Goal: Task Accomplishment & Management: Manage account settings

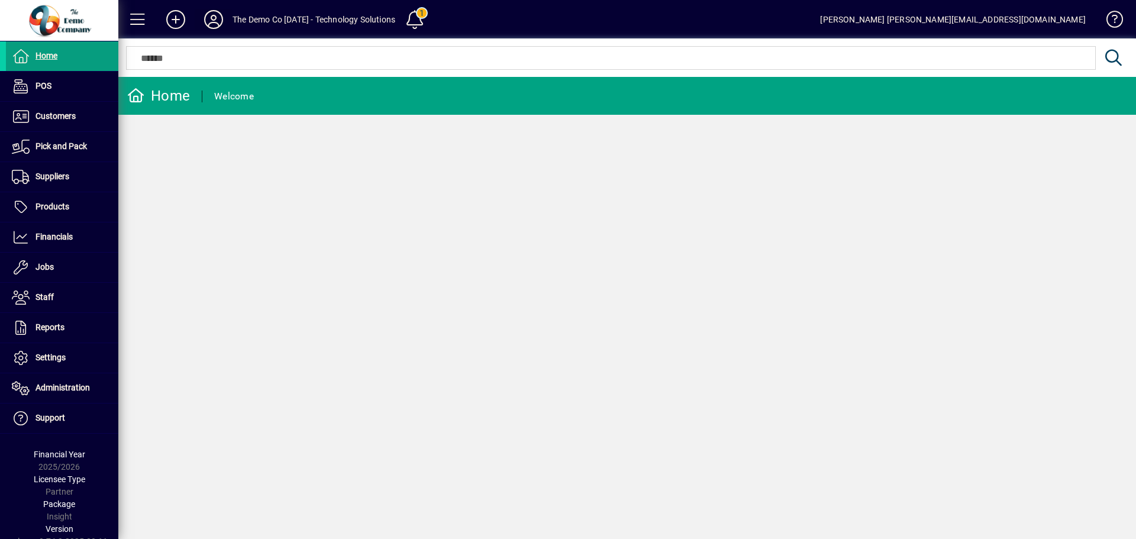
click at [214, 18] on icon at bounding box center [214, 19] width 24 height 19
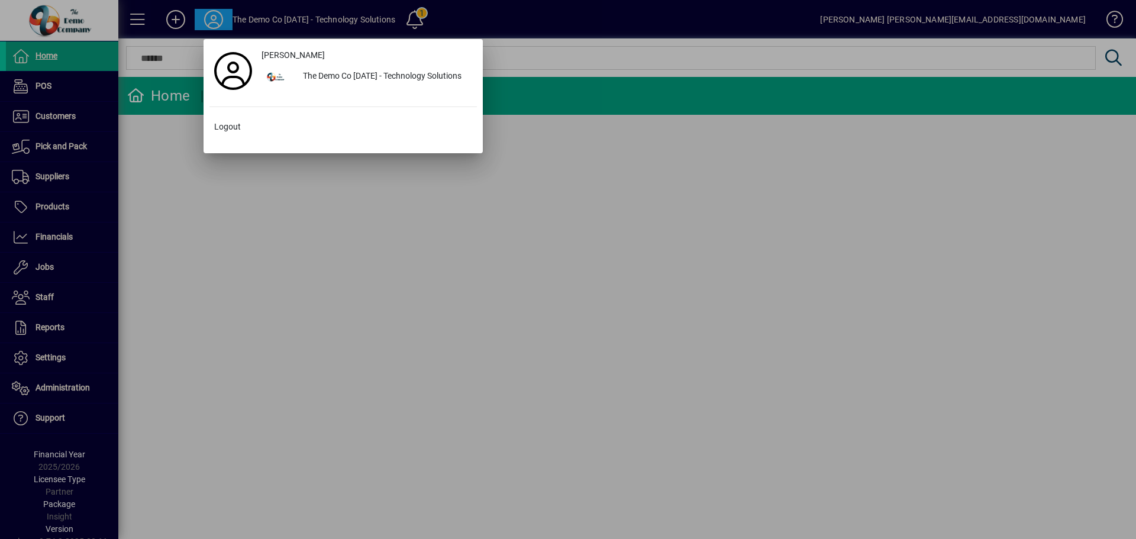
click at [470, 16] on div at bounding box center [568, 269] width 1136 height 539
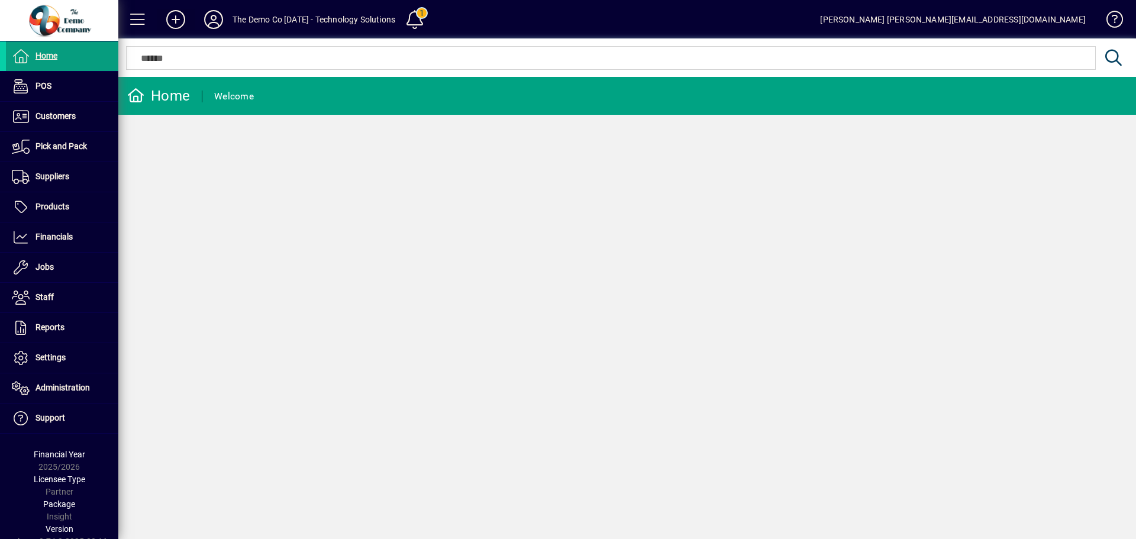
click at [175, 18] on icon at bounding box center [176, 19] width 24 height 19
click at [429, 18] on span at bounding box center [415, 19] width 28 height 28
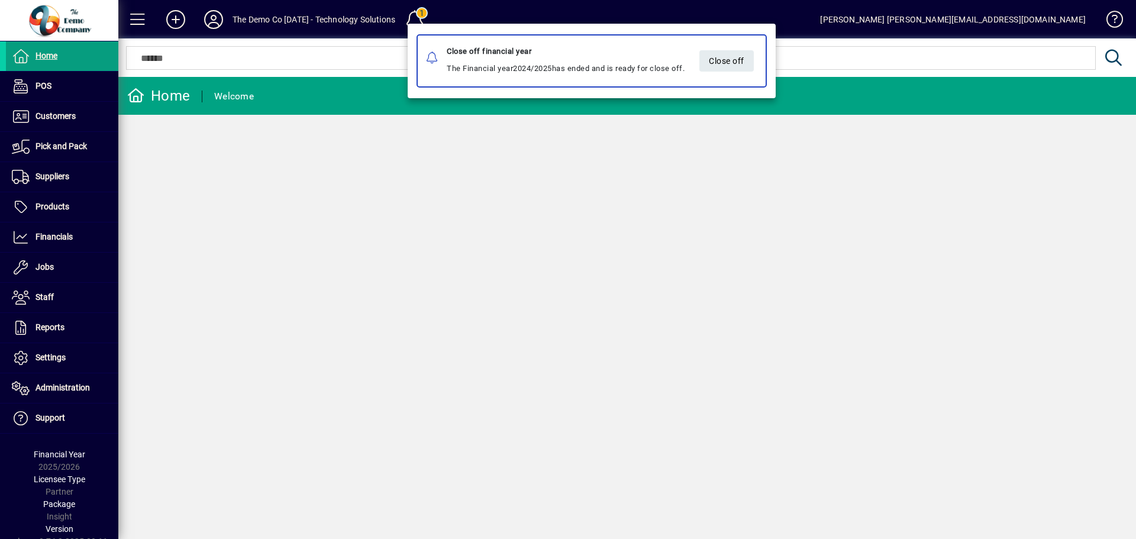
click at [476, 12] on div at bounding box center [568, 269] width 1136 height 539
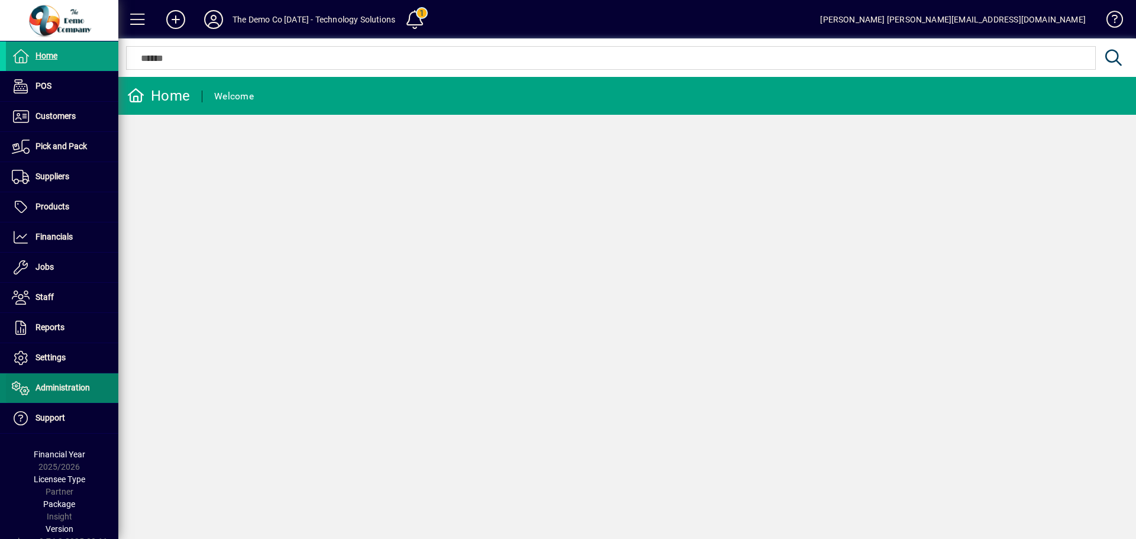
click at [62, 394] on span "Administration" at bounding box center [48, 388] width 84 height 14
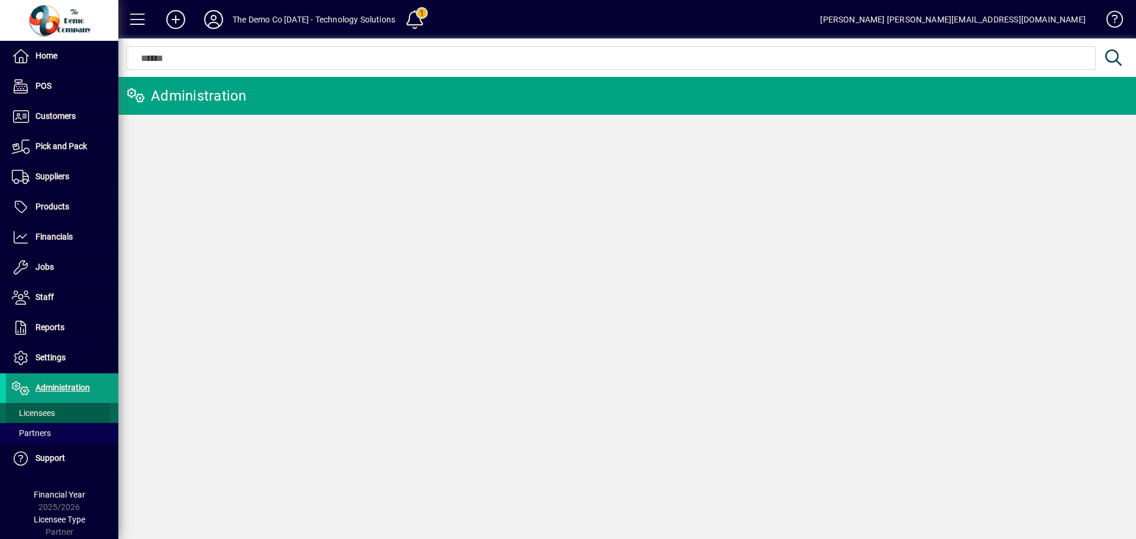
click at [49, 413] on span "Licensees" at bounding box center [33, 412] width 43 height 9
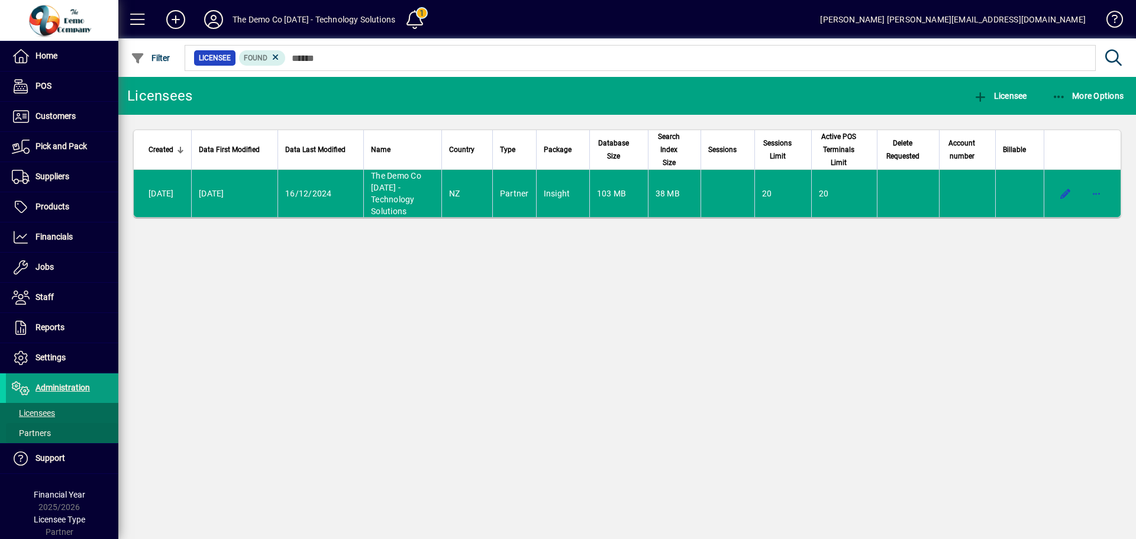
click at [53, 430] on span at bounding box center [62, 433] width 112 height 28
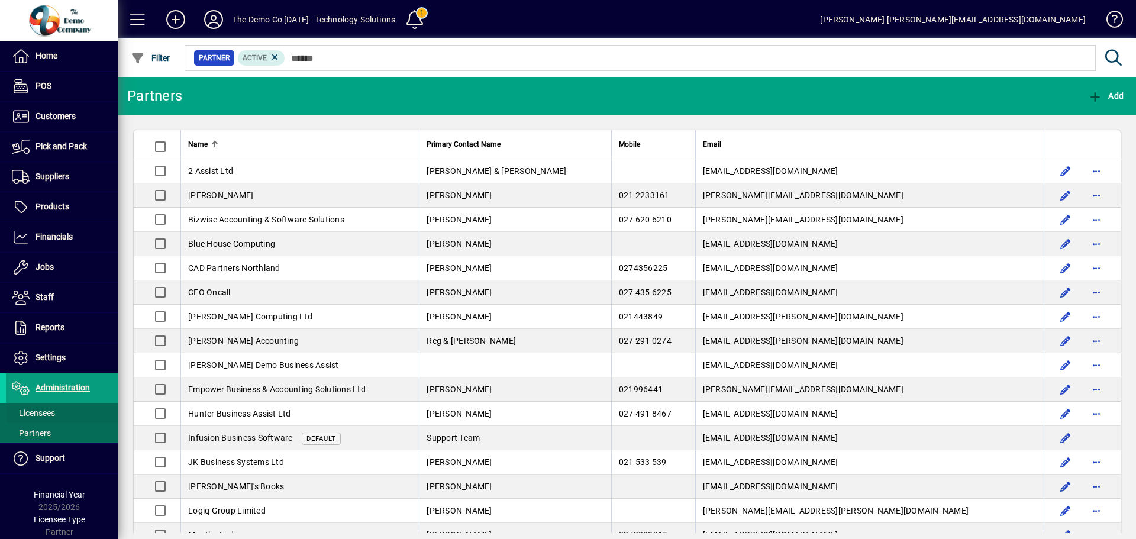
click at [42, 416] on span "Licensees" at bounding box center [33, 412] width 43 height 9
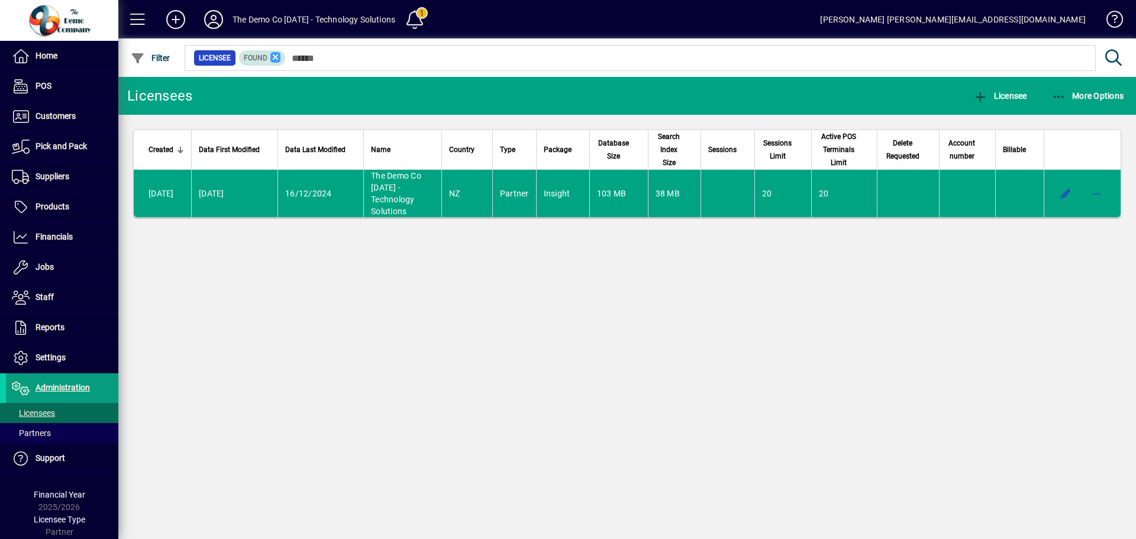
click at [275, 54] on icon at bounding box center [275, 57] width 11 height 11
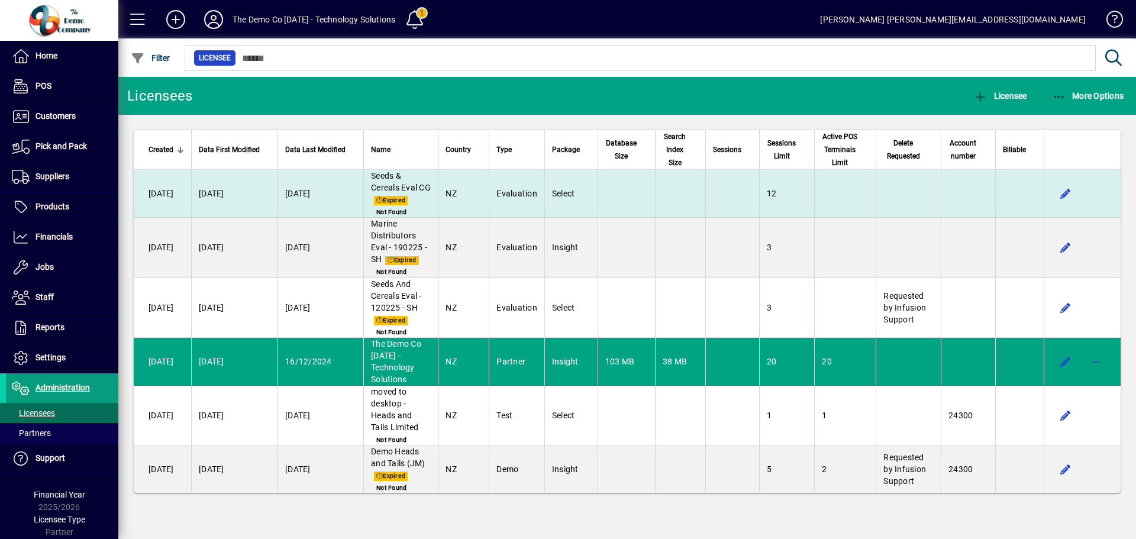
click at [162, 190] on td "[DATE]" at bounding box center [162, 194] width 57 height 48
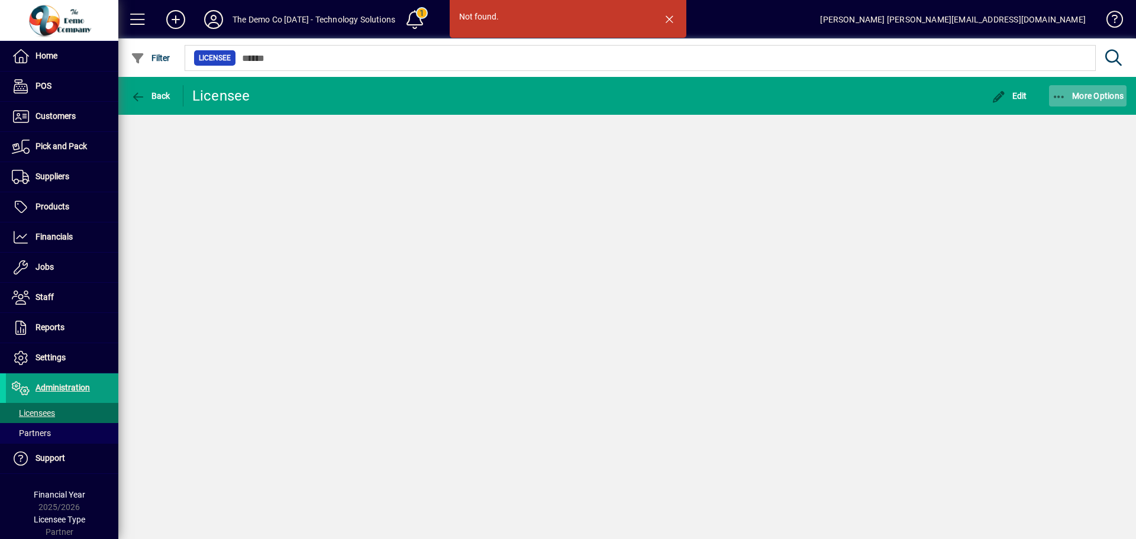
click at [1065, 96] on icon "button" at bounding box center [1059, 97] width 15 height 12
click at [1059, 98] on div at bounding box center [568, 269] width 1136 height 539
drag, startPoint x: 337, startPoint y: 224, endPoint x: 268, endPoint y: 270, distance: 82.9
click at [336, 225] on div "Not found. Back Licensee Edit More Options" at bounding box center [627, 308] width 1018 height 462
click at [47, 390] on span "Administration" at bounding box center [63, 387] width 54 height 9
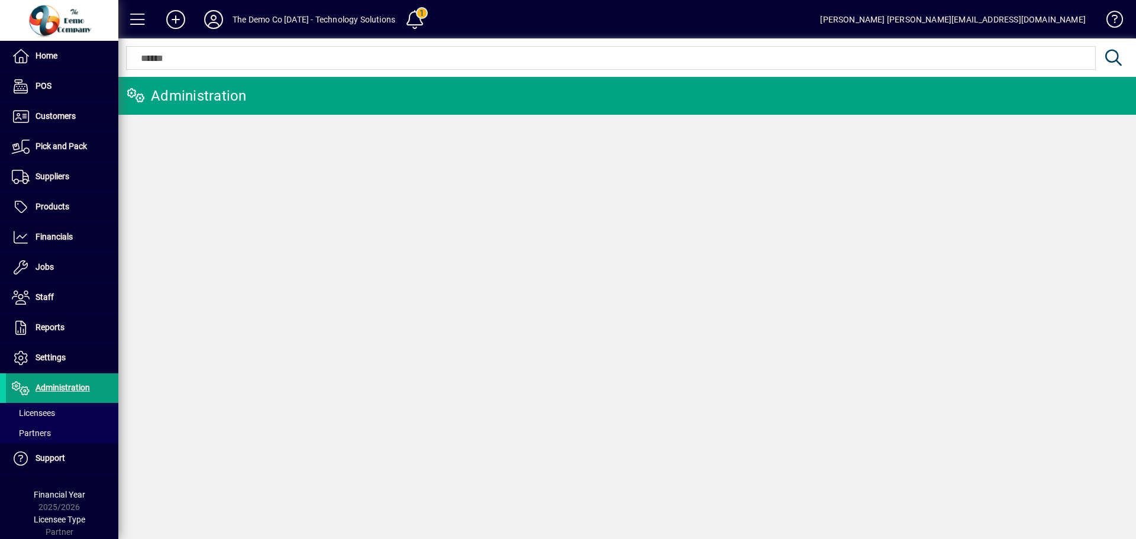
click at [174, 15] on icon at bounding box center [176, 19] width 24 height 19
click at [269, 245] on div "Administration" at bounding box center [627, 308] width 1018 height 462
click at [67, 20] on div at bounding box center [59, 21] width 111 height 34
click at [45, 60] on span "Home" at bounding box center [47, 55] width 22 height 9
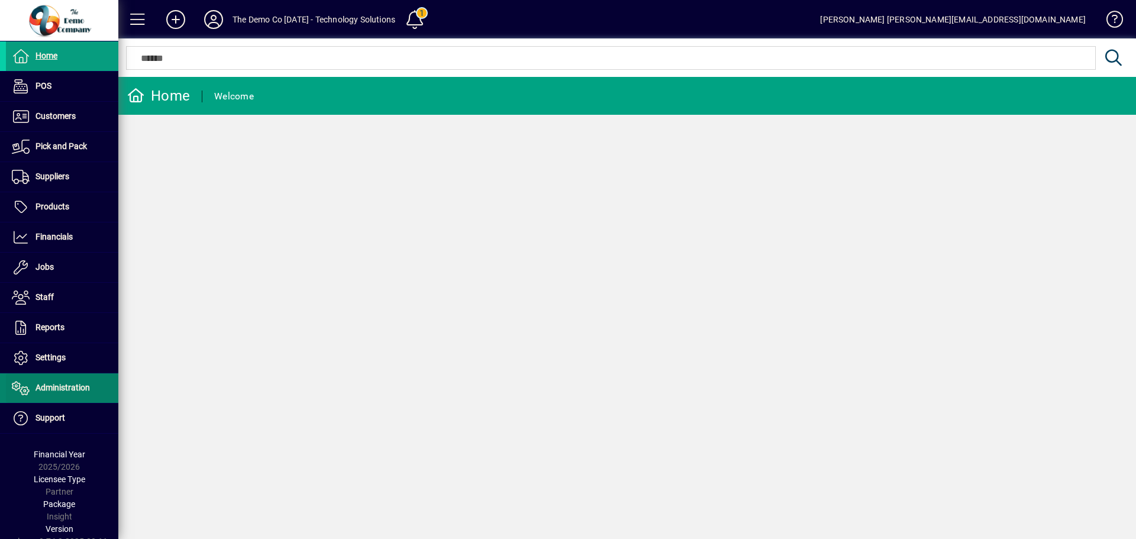
click at [66, 385] on span "Administration" at bounding box center [63, 387] width 54 height 9
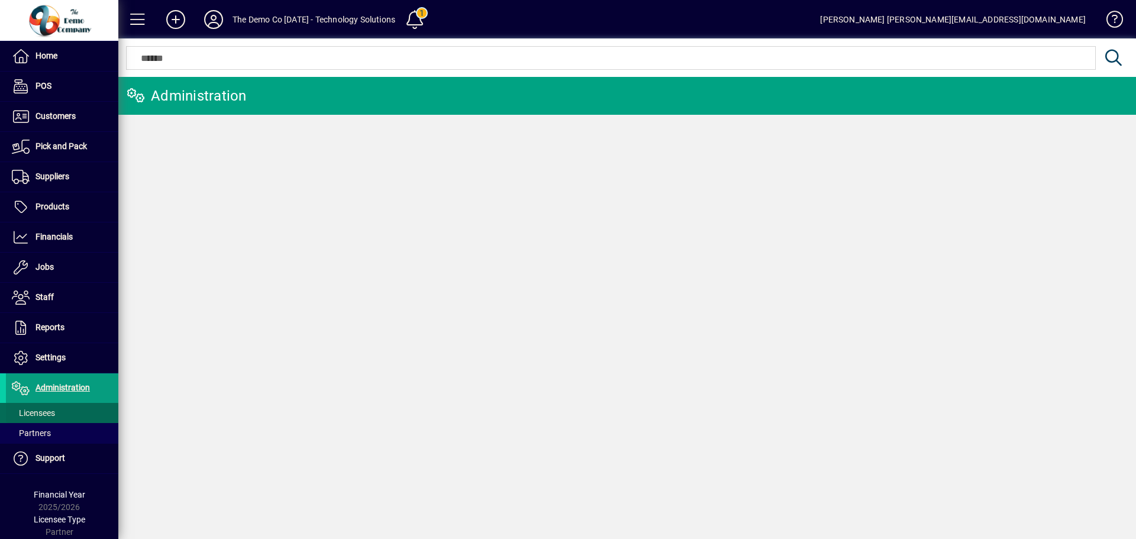
click at [46, 409] on span "Licensees" at bounding box center [33, 412] width 43 height 9
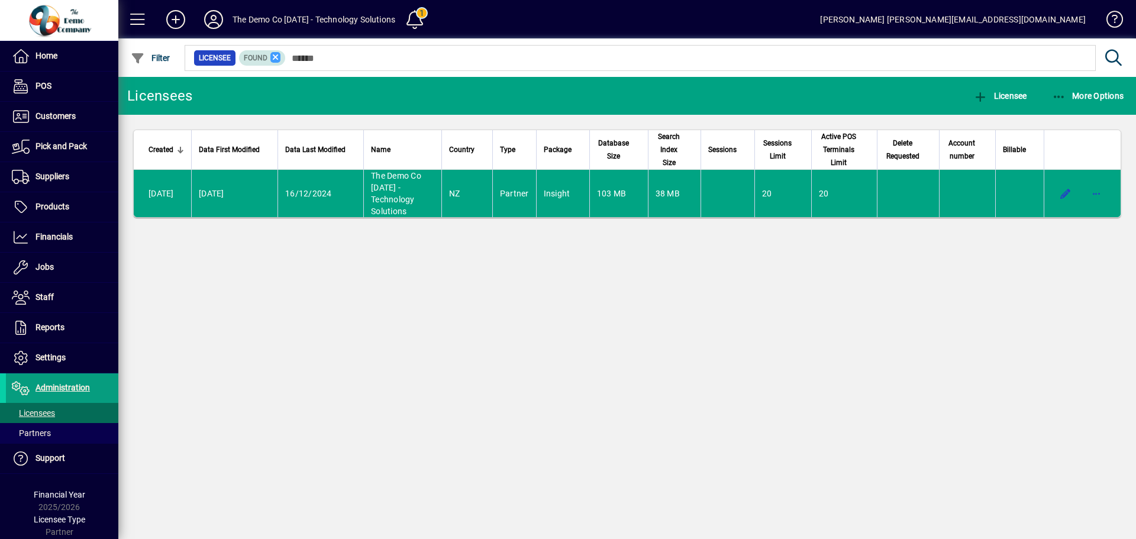
click at [276, 56] on icon at bounding box center [275, 57] width 11 height 11
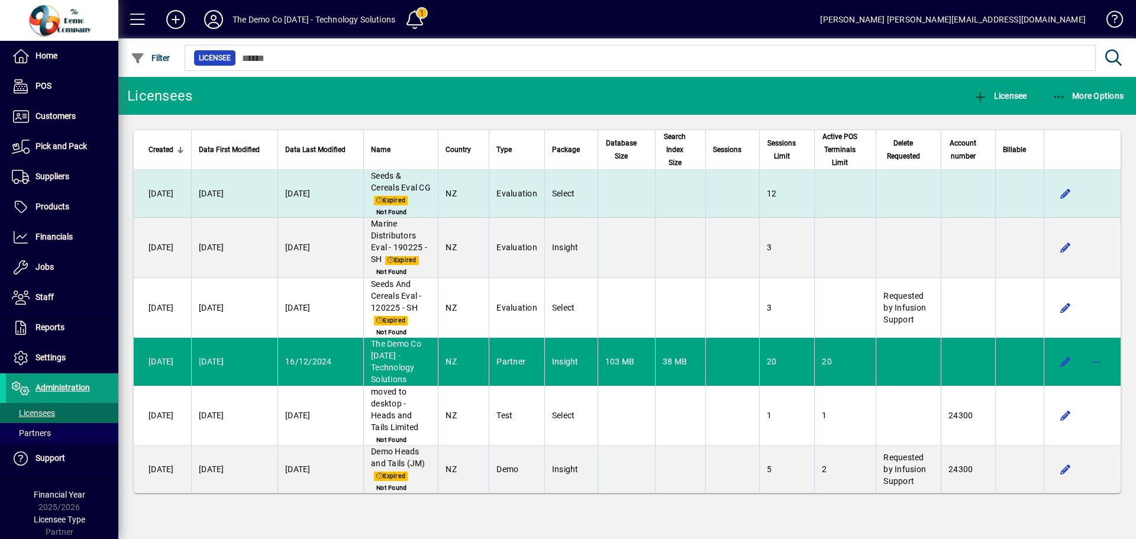
click at [406, 180] on span "Seeds & Cereals Eval CG" at bounding box center [401, 181] width 60 height 21
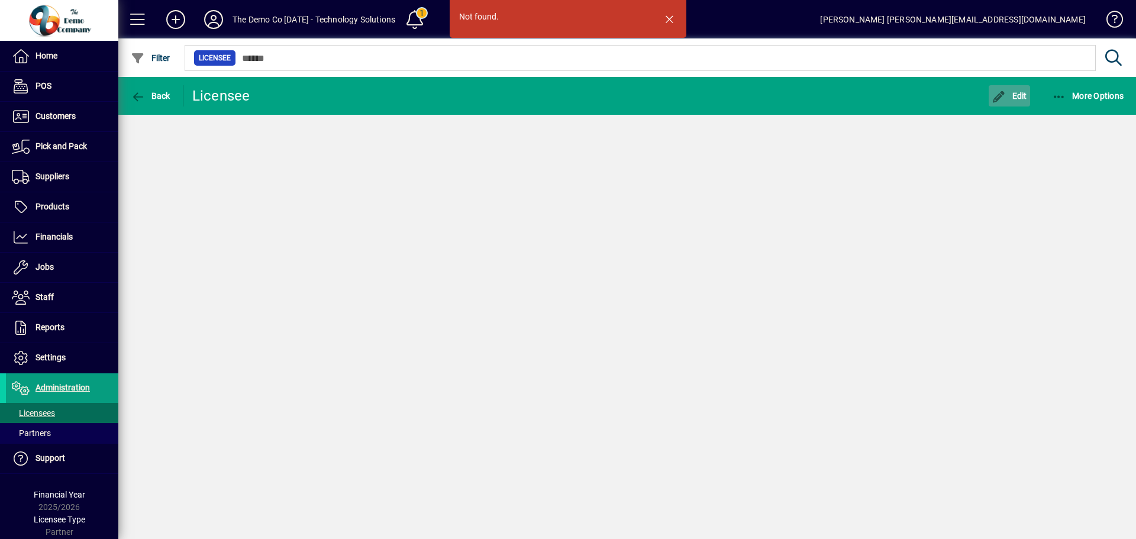
click at [1022, 98] on span "Edit" at bounding box center [1010, 95] width 36 height 9
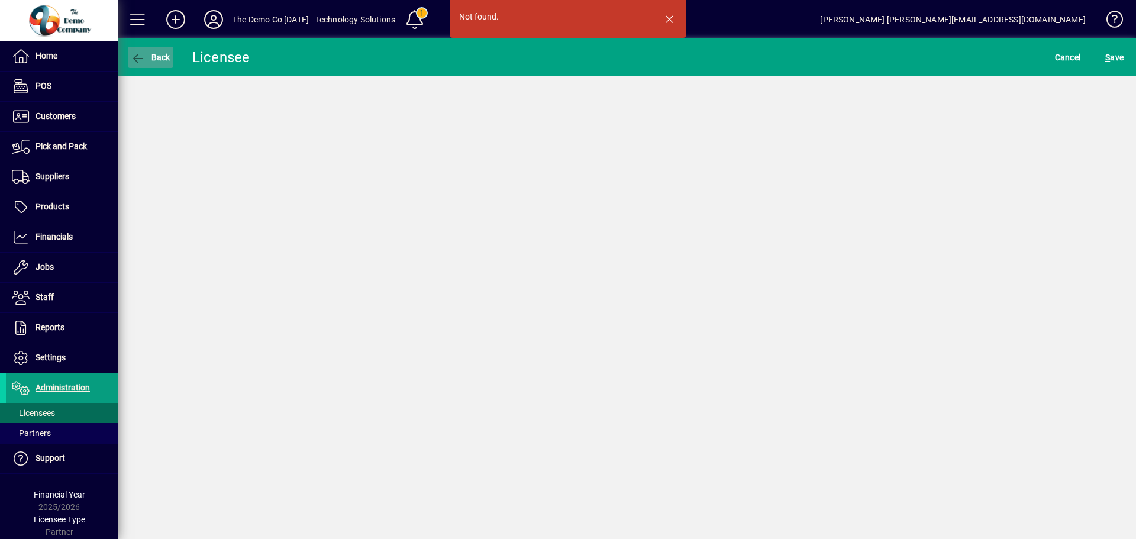
click at [145, 60] on icon "button" at bounding box center [138, 59] width 15 height 12
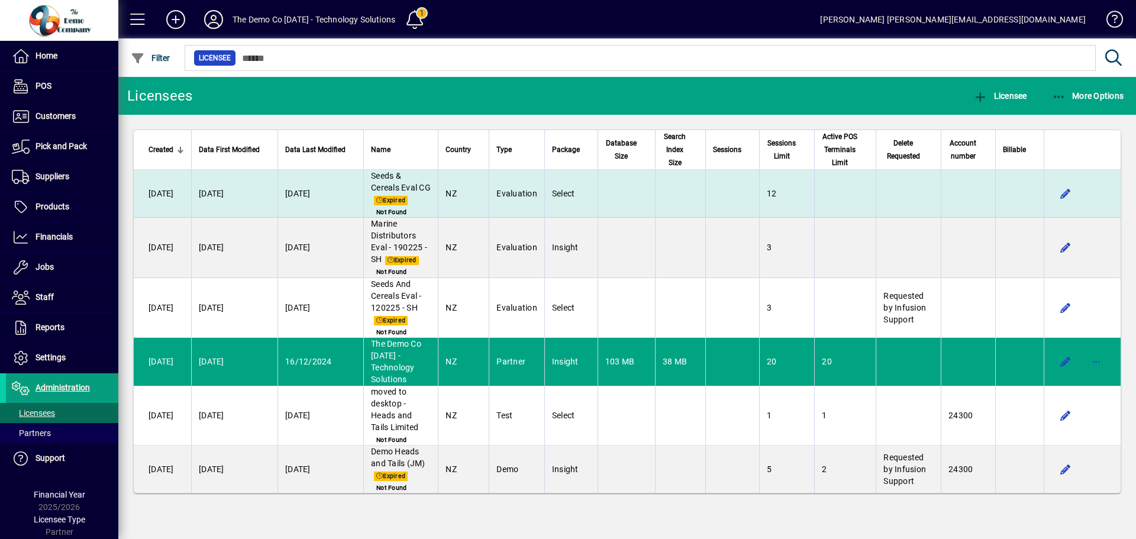
click at [410, 185] on span "Seeds & Cereals Eval CG" at bounding box center [401, 181] width 60 height 21
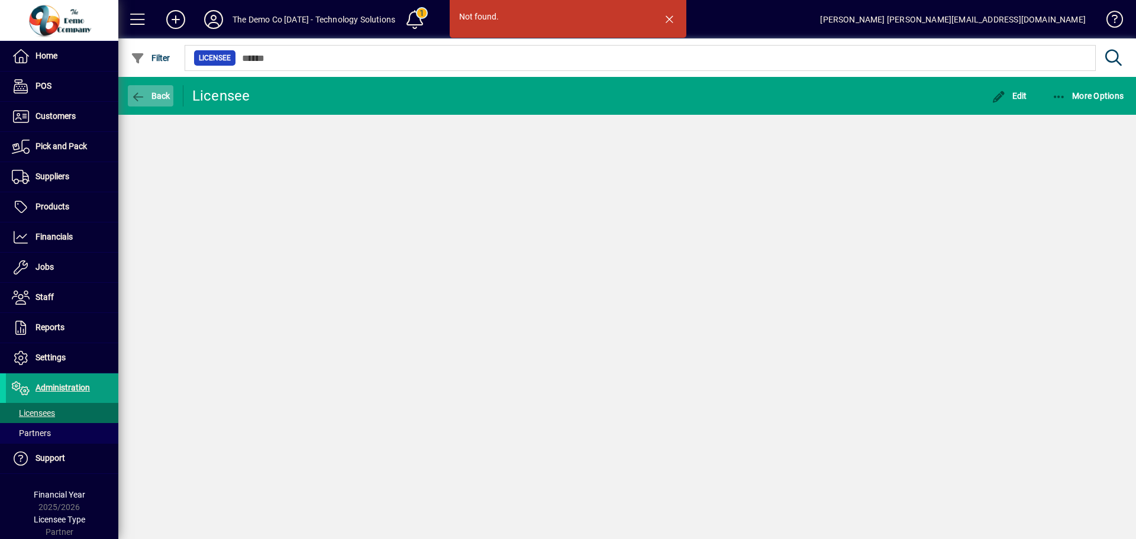
click at [133, 96] on icon "button" at bounding box center [138, 97] width 15 height 12
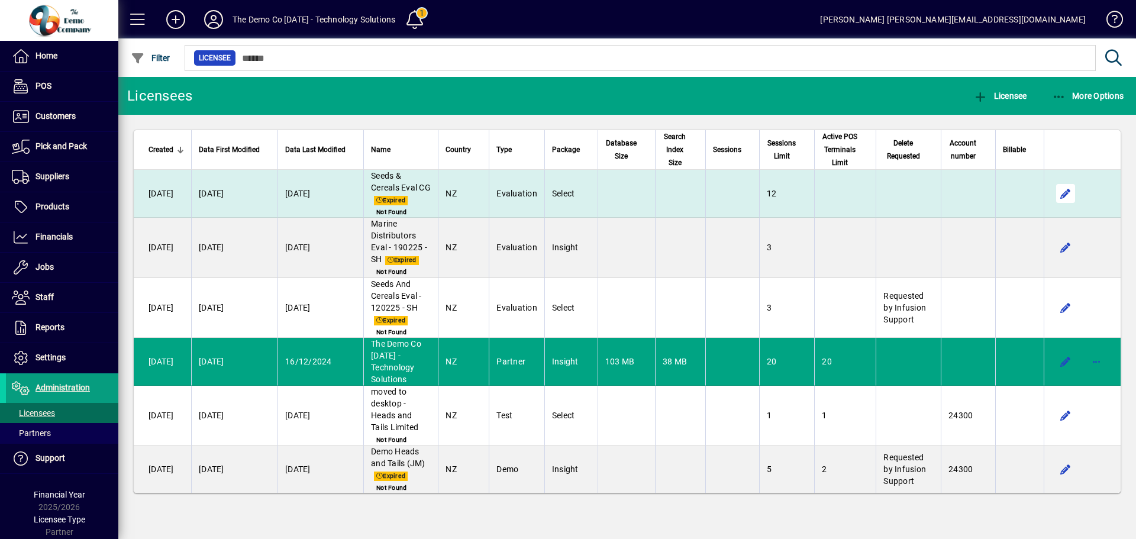
click at [1066, 191] on span "button" at bounding box center [1066, 193] width 28 height 28
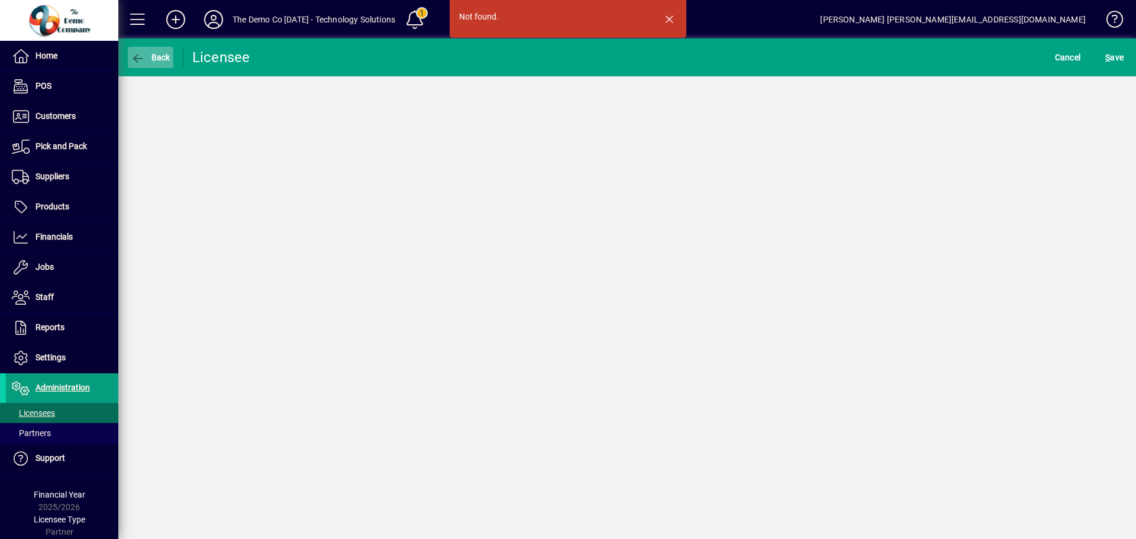
click at [128, 57] on span "button" at bounding box center [151, 57] width 46 height 28
